Goal: Navigation & Orientation: Find specific page/section

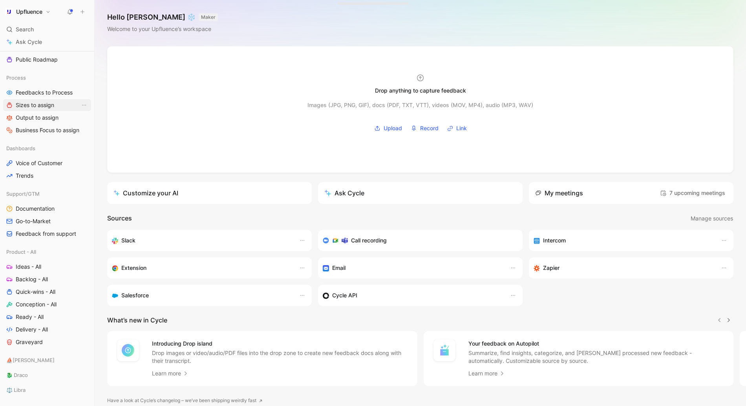
scroll to position [174, 0]
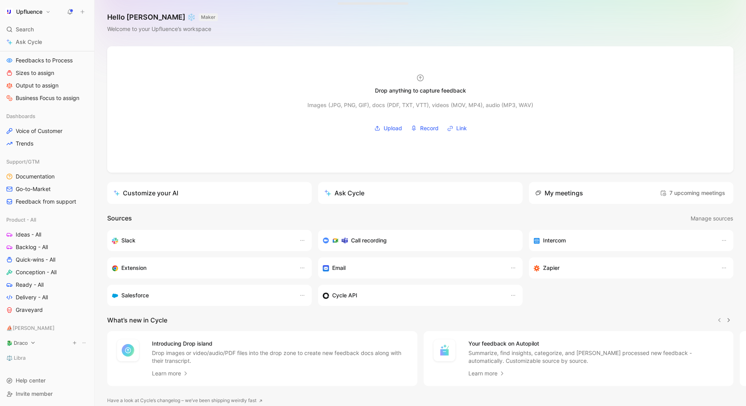
click at [24, 342] on span "🐉 Draco" at bounding box center [17, 343] width 22 height 8
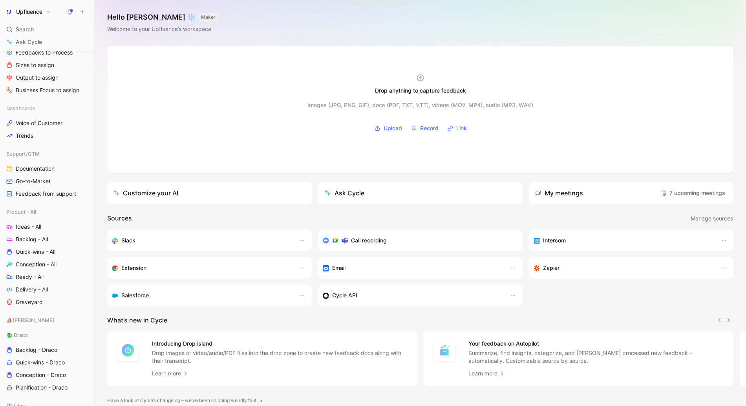
scroll to position [230, 0]
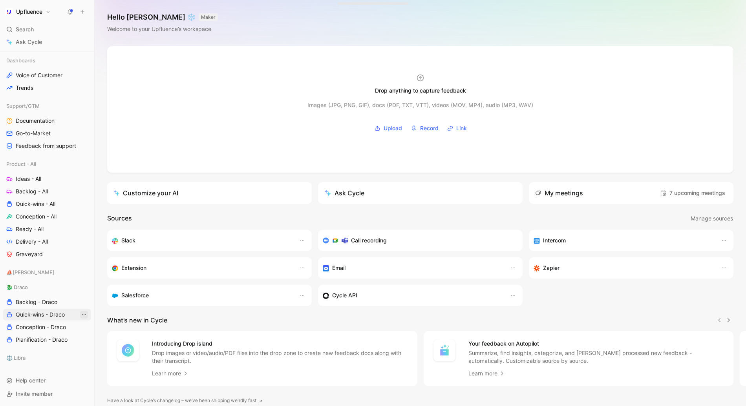
click at [84, 315] on icon "View actions" at bounding box center [84, 315] width 6 height 6
click at [82, 316] on icon "View actions" at bounding box center [84, 315] width 6 height 6
click at [70, 372] on div "Star" at bounding box center [88, 370] width 59 height 9
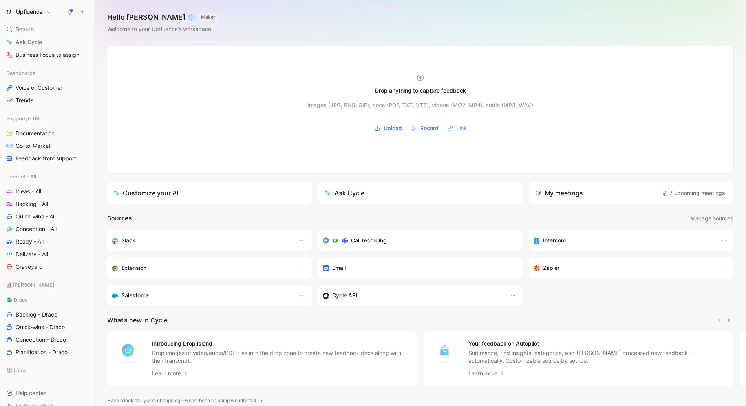
scroll to position [243, 0]
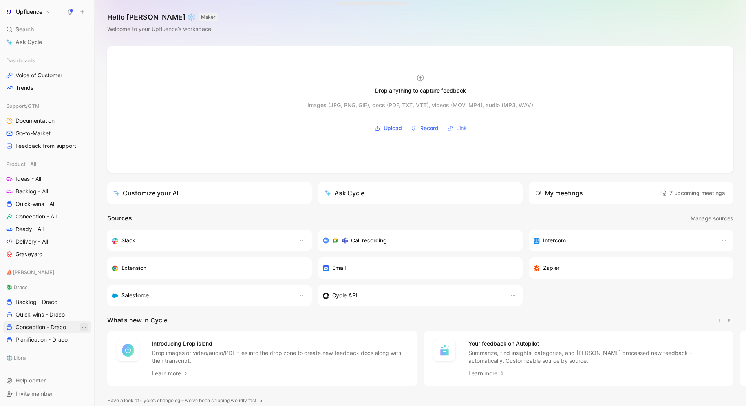
click at [83, 327] on icon "View actions" at bounding box center [84, 327] width 6 height 6
click at [72, 379] on div "Star" at bounding box center [88, 383] width 59 height 9
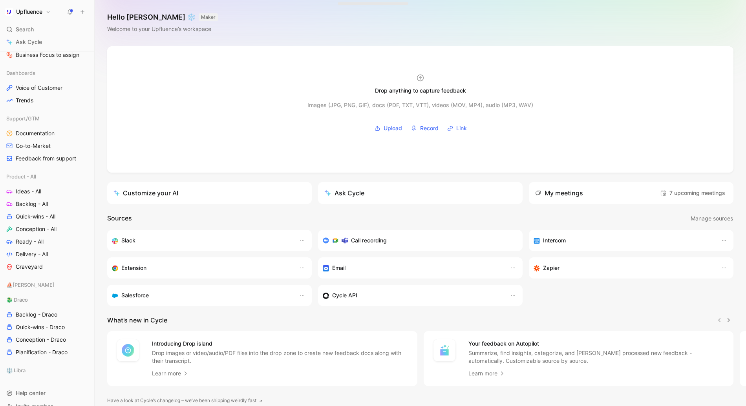
scroll to position [255, 0]
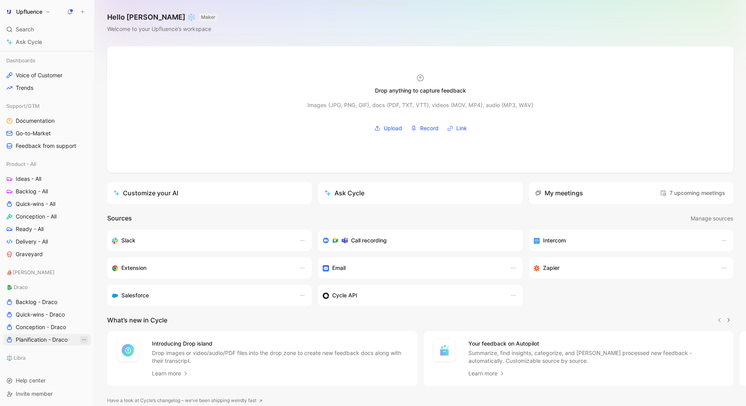
click at [86, 340] on icon "View actions" at bounding box center [84, 340] width 6 height 6
click at [66, 315] on span "Star" at bounding box center [64, 313] width 11 height 7
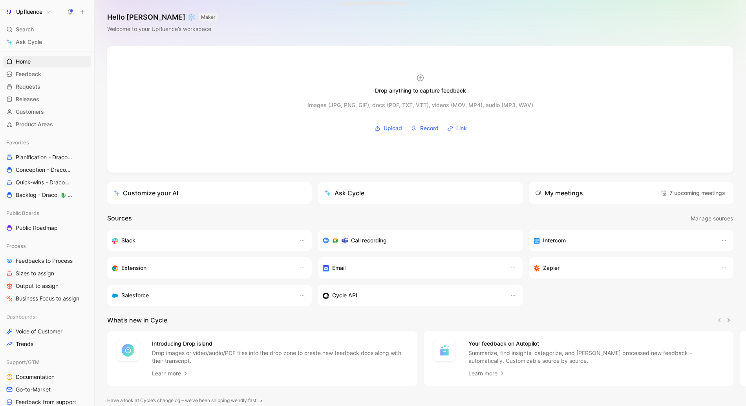
scroll to position [9, 0]
drag, startPoint x: 26, startPoint y: 198, endPoint x: 26, endPoint y: 161, distance: 36.9
click at [26, 161] on div "Favorites Planification - Draco 🐉 Draco Conception - Draco 🐉 Draco Quick-wins -…" at bounding box center [47, 171] width 88 height 64
drag, startPoint x: 22, startPoint y: 196, endPoint x: 23, endPoint y: 156, distance: 40.0
click at [23, 156] on div "Favorites Planification - Draco 🐉 Draco Conception - Draco 🐉 Draco Quick-wins -…" at bounding box center [47, 171] width 88 height 64
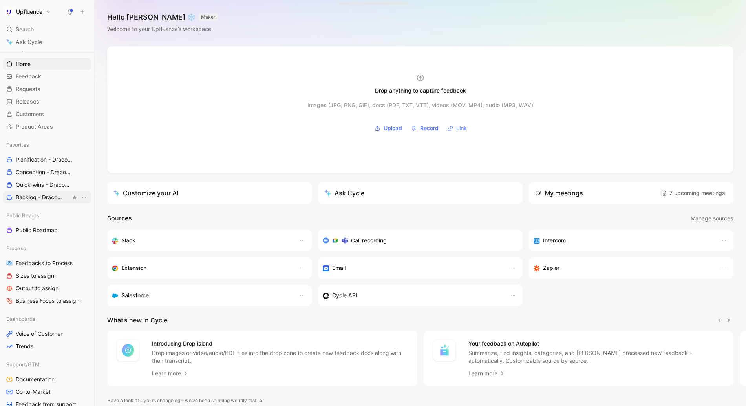
click at [38, 198] on span "Backlog - Draco 🐉 Draco" at bounding box center [43, 197] width 55 height 8
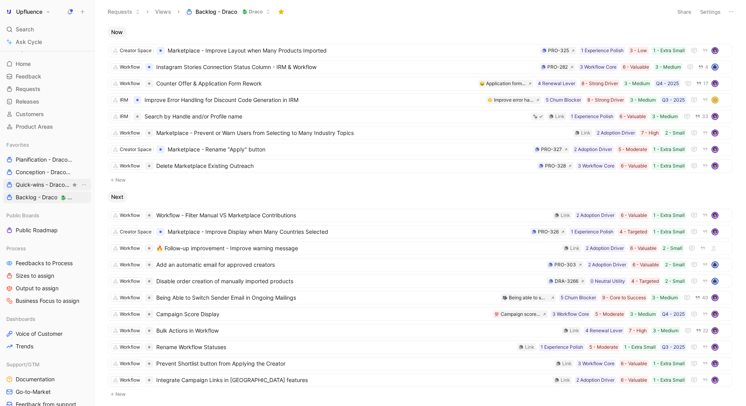
click at [32, 183] on span "Quick-wins - Draco 🐉 Draco" at bounding box center [43, 185] width 55 height 8
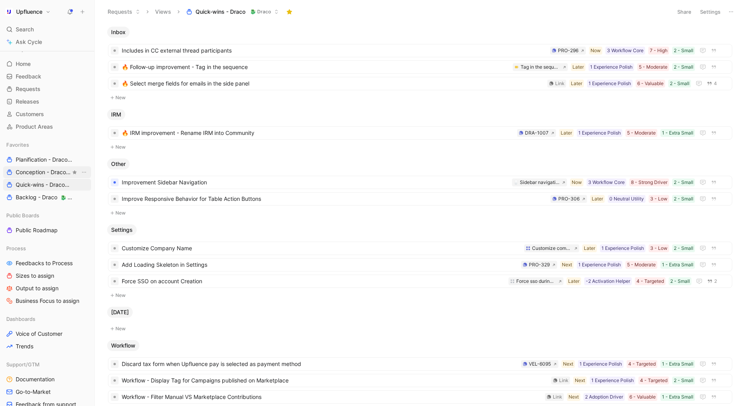
click at [22, 171] on span "Conception - Draco 🐉 Draco" at bounding box center [43, 172] width 55 height 8
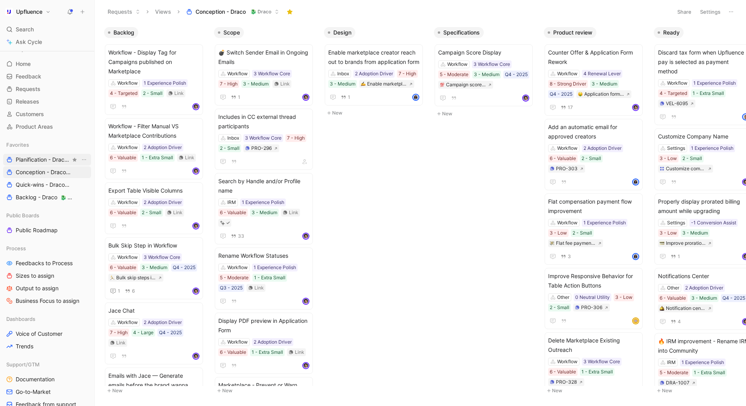
click at [35, 158] on span "Planification - Draco 🐉 Draco" at bounding box center [43, 160] width 55 height 8
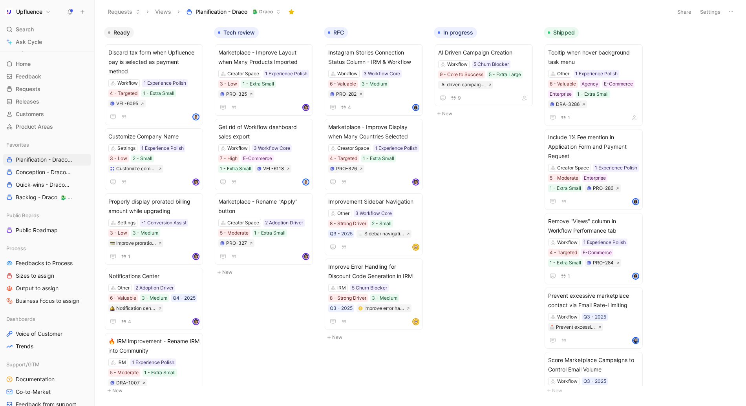
click at [355, 11] on div "Requests Views Planification - Draco 🐉 Draco" at bounding box center [385, 11] width 565 height 13
click at [33, 171] on span "Conception - Draco 🐉 Draco" at bounding box center [43, 172] width 55 height 8
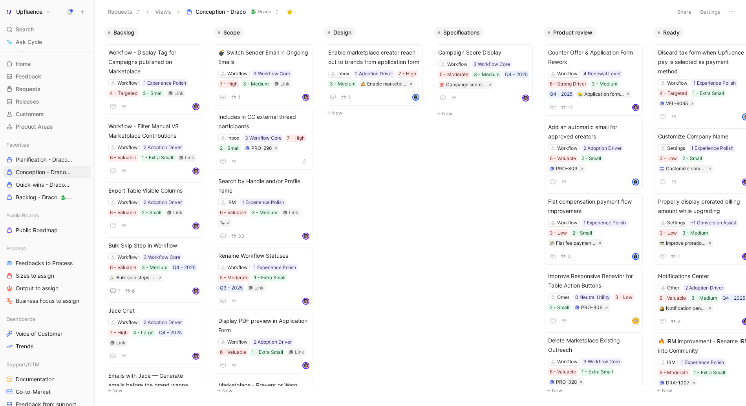
click at [390, 17] on div "Requests Views Conception - Draco 🐉 Draco" at bounding box center [385, 11] width 565 height 13
click at [36, 182] on span "Quick-wins - Draco 🐉 Draco" at bounding box center [43, 185] width 55 height 8
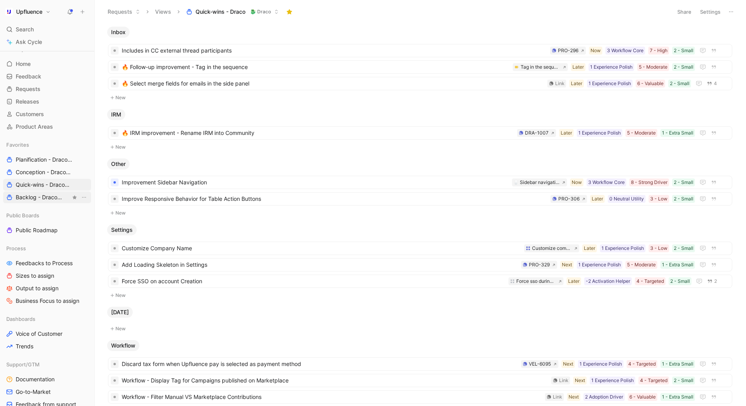
click at [29, 197] on span "Backlog - Draco 🐉 Draco" at bounding box center [43, 197] width 55 height 8
